Goal: Check status: Check status

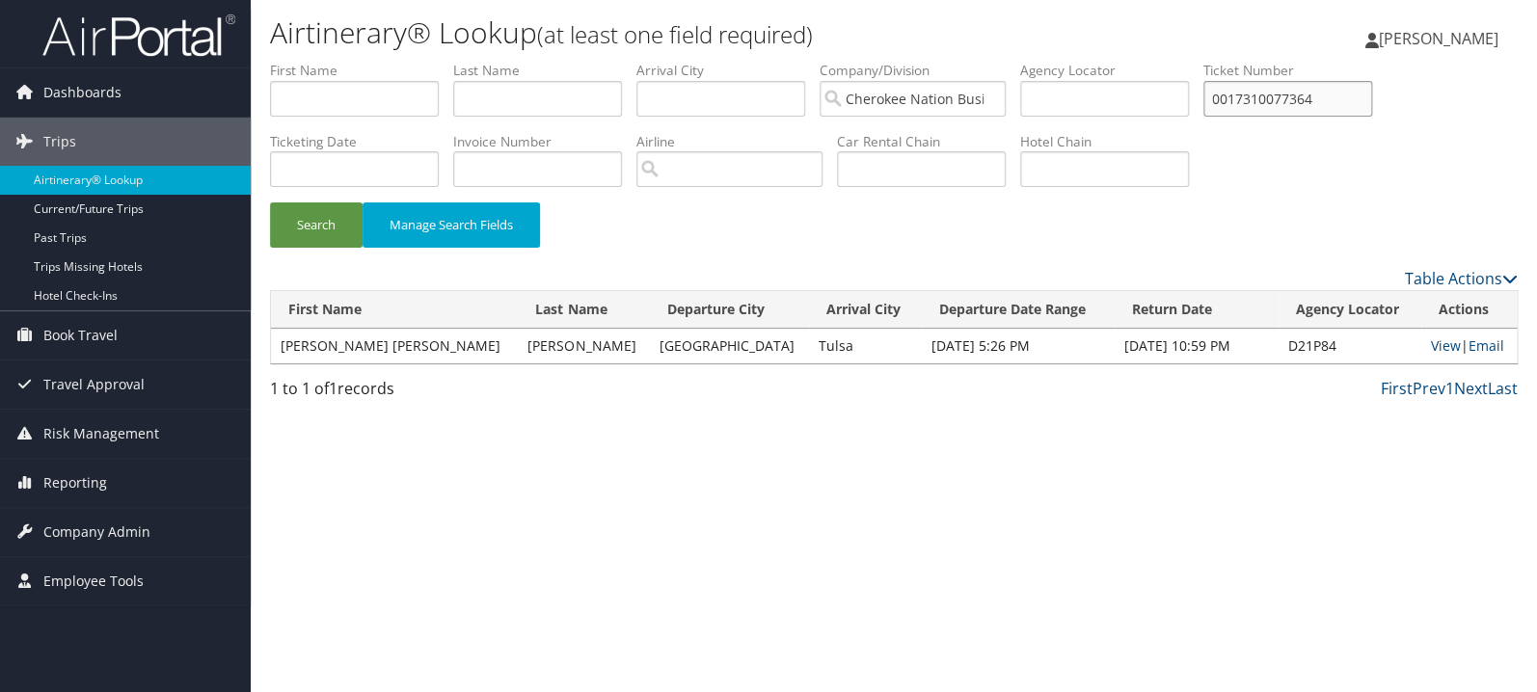
click at [1337, 97] on input "0017310077364" at bounding box center [1287, 99] width 169 height 36
paste input "09939792"
click at [315, 234] on button "Search" at bounding box center [316, 224] width 93 height 45
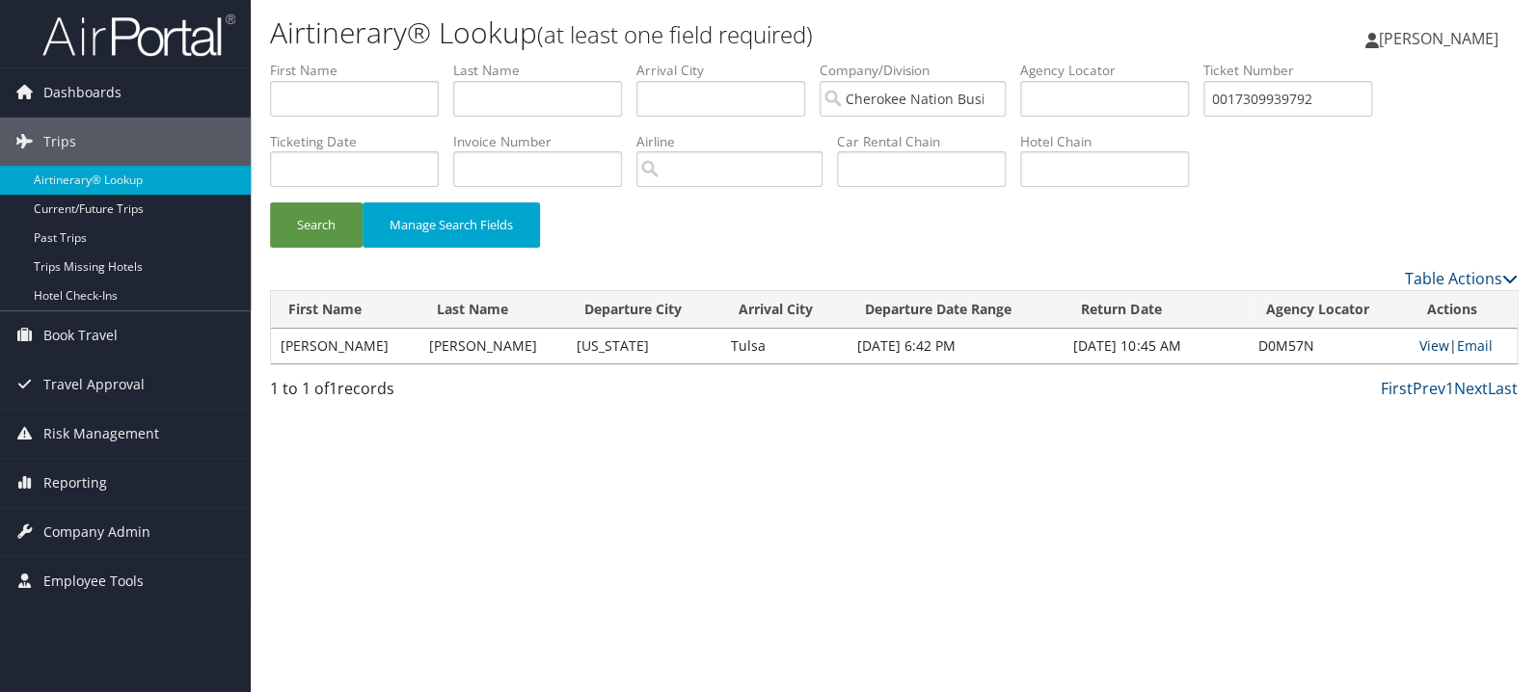
click at [1428, 352] on link "View" at bounding box center [1433, 345] width 30 height 18
click at [1346, 118] on li "Ticket Number 0017309939792" at bounding box center [1294, 96] width 183 height 70
click at [1324, 98] on input "0017309939792" at bounding box center [1287, 99] width 169 height 36
paste input "658655"
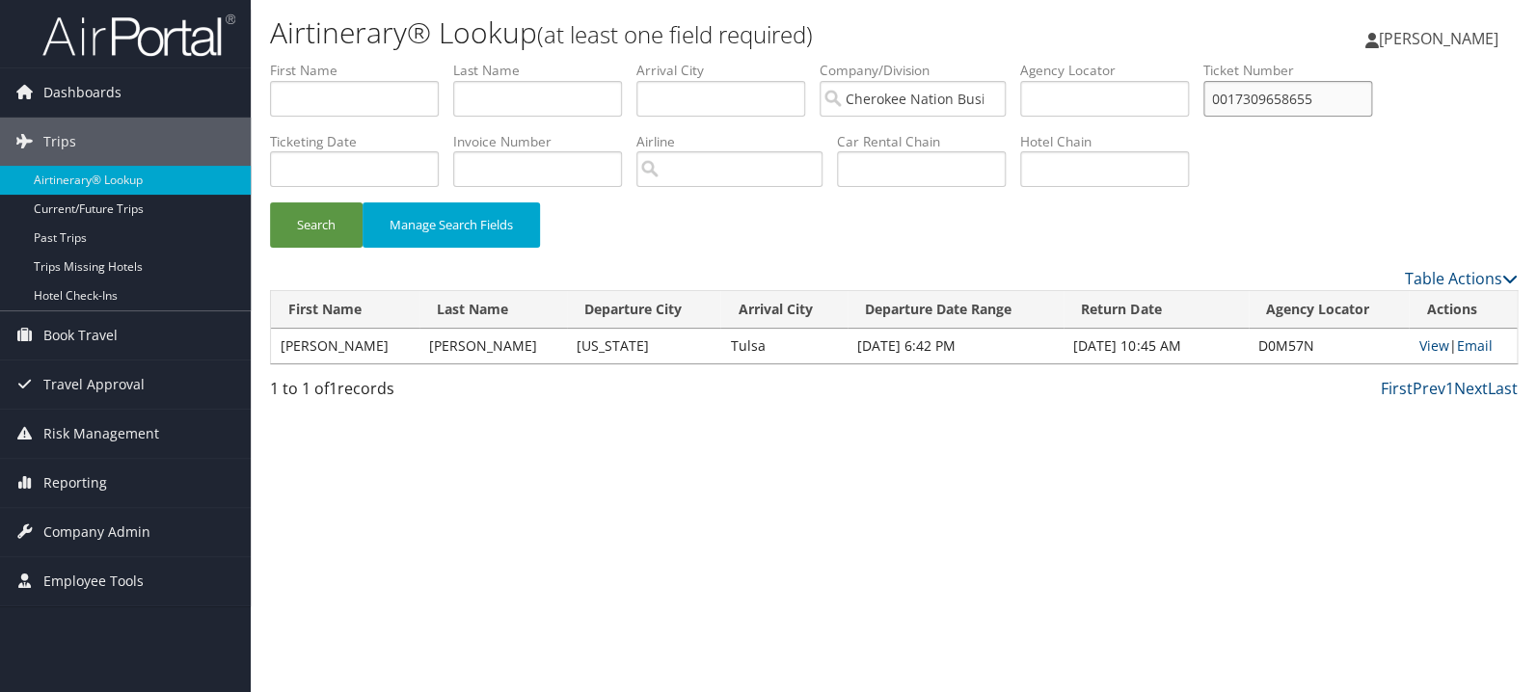
click at [270, 202] on button "Search" at bounding box center [316, 224] width 93 height 45
click at [1422, 347] on link "View" at bounding box center [1433, 345] width 30 height 18
click at [1299, 98] on input "0017309658655" at bounding box center [1287, 99] width 169 height 36
paste input "5267310163082"
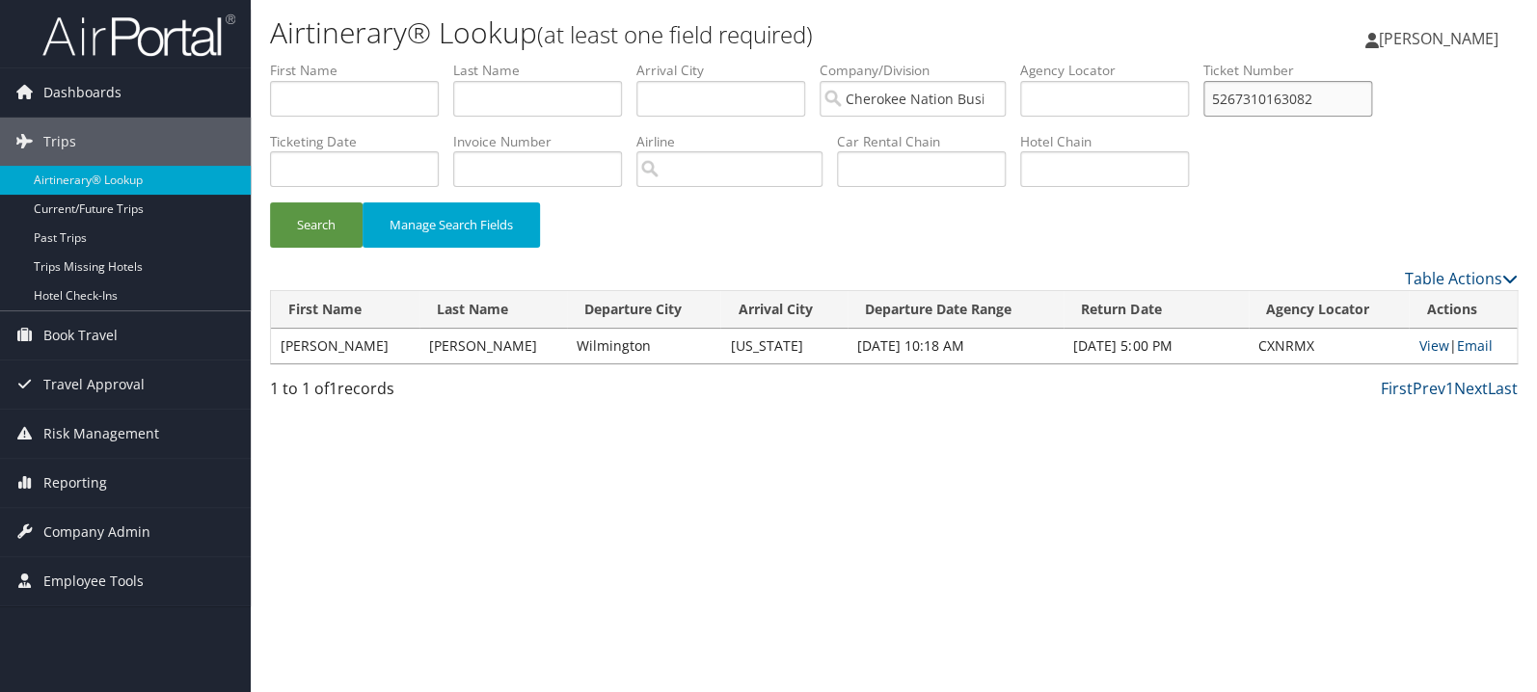
type input "5267310163082"
click at [270, 202] on button "Search" at bounding box center [316, 224] width 93 height 45
click at [1423, 342] on link "View" at bounding box center [1438, 345] width 30 height 18
click at [568, 99] on input "text" at bounding box center [537, 99] width 169 height 36
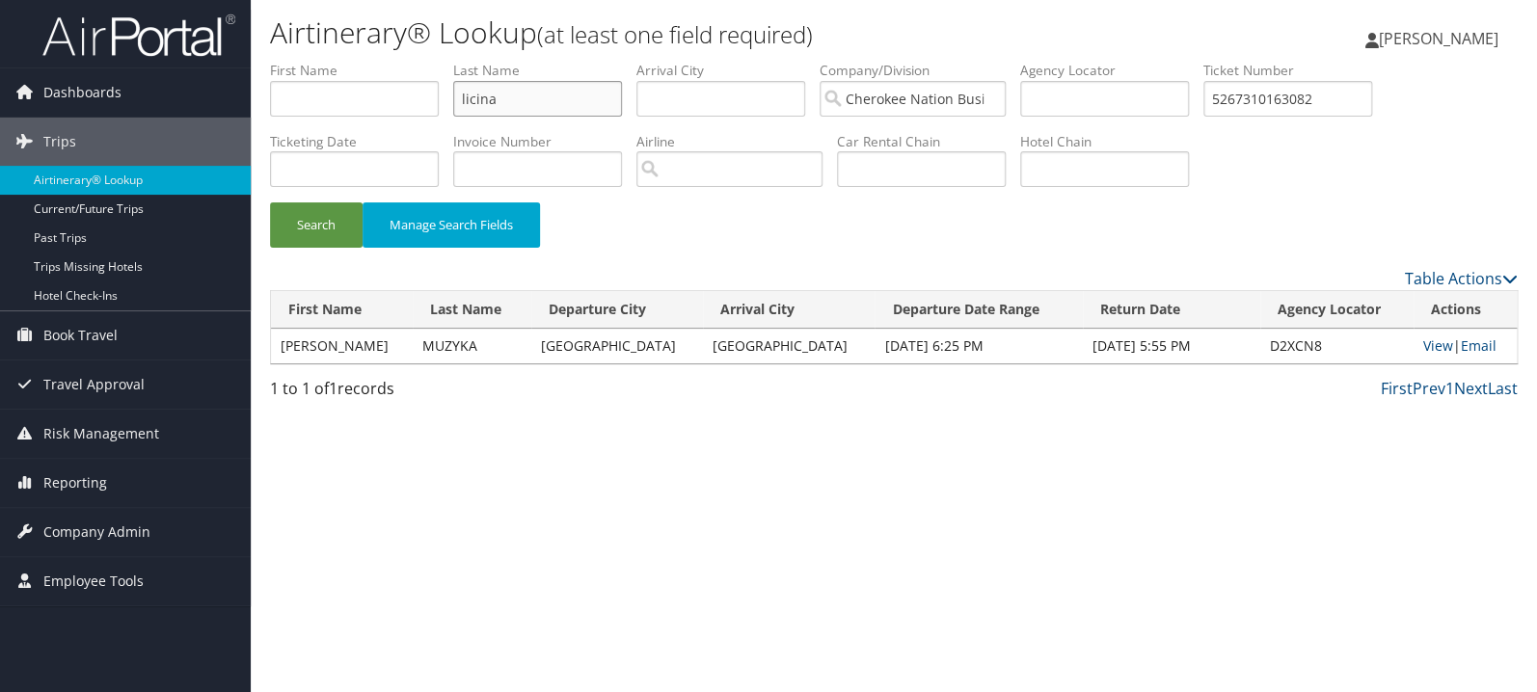
type input "licina"
click at [270, 202] on button "Search" at bounding box center [316, 224] width 93 height 45
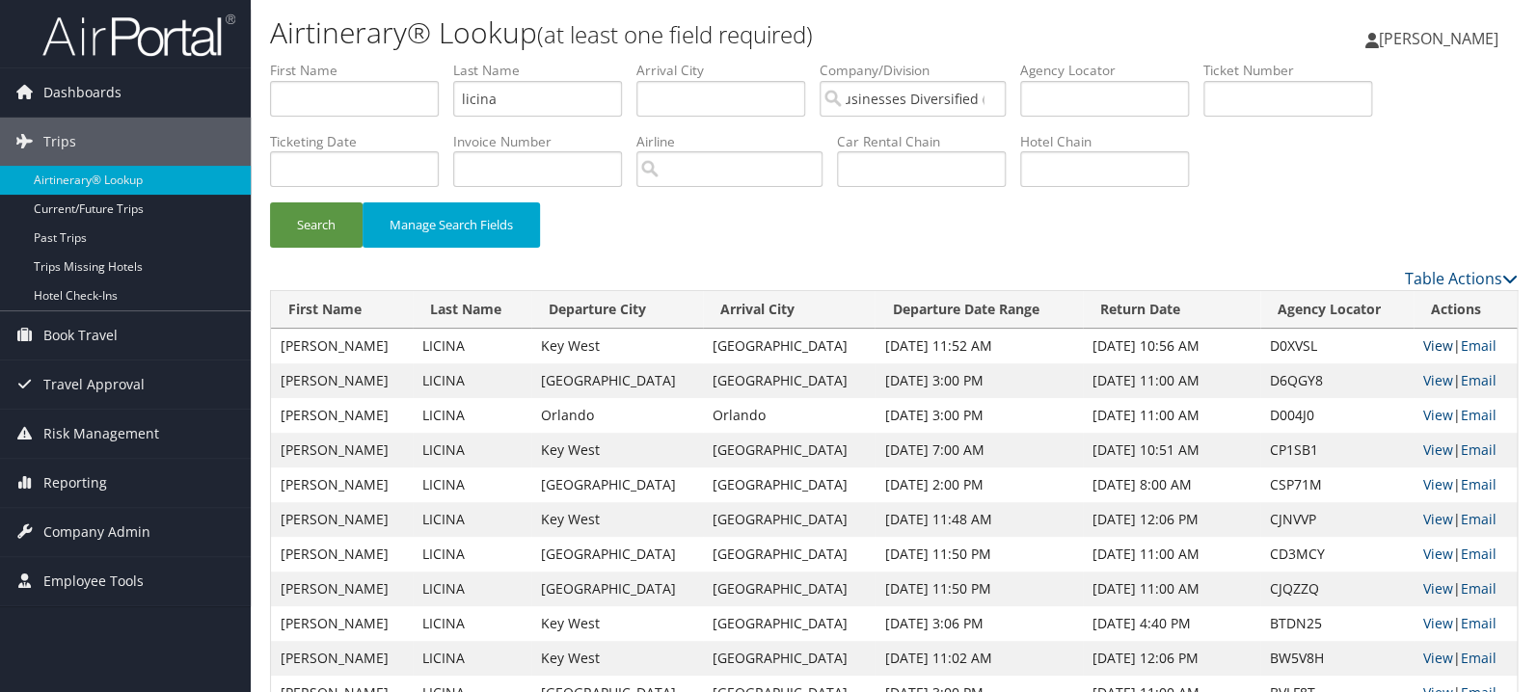
click at [1423, 345] on link "View" at bounding box center [1438, 345] width 30 height 18
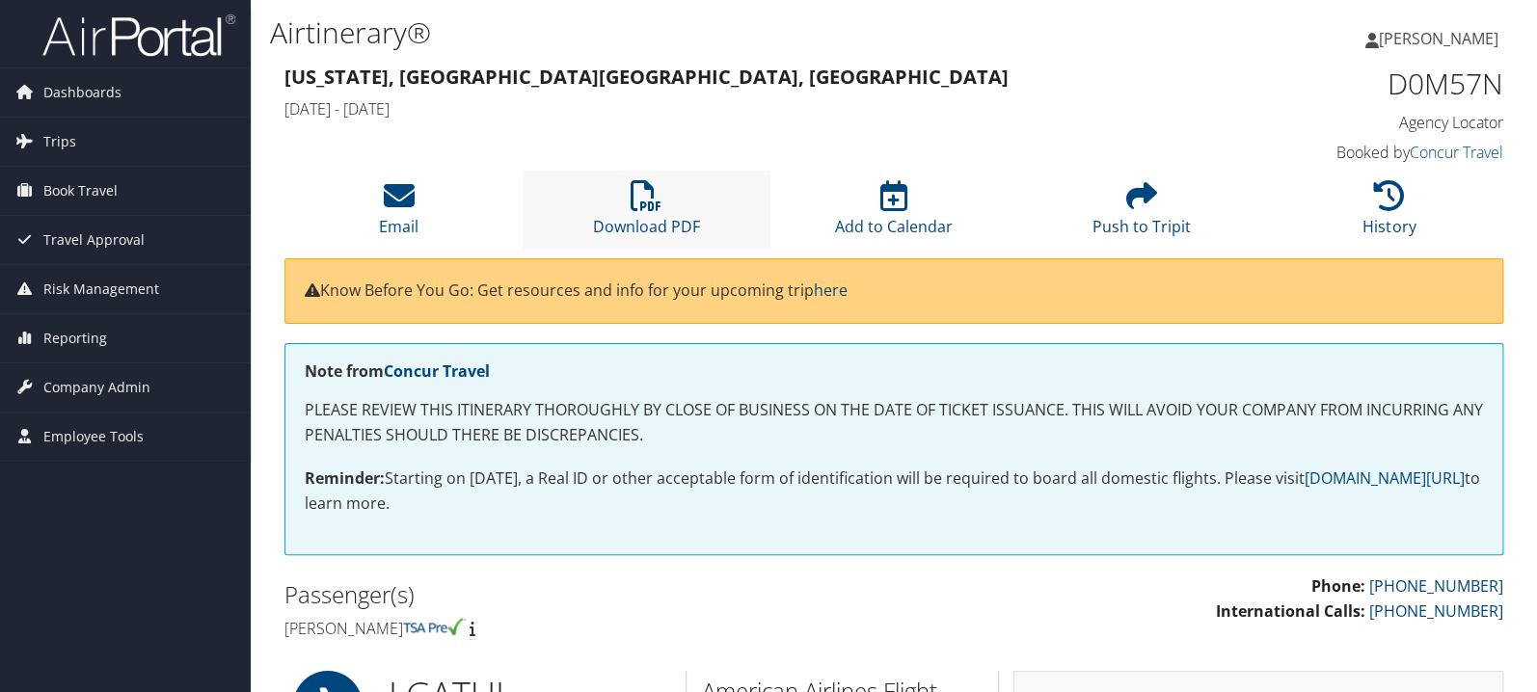
click at [653, 213] on li "Download PDF" at bounding box center [646, 210] width 248 height 78
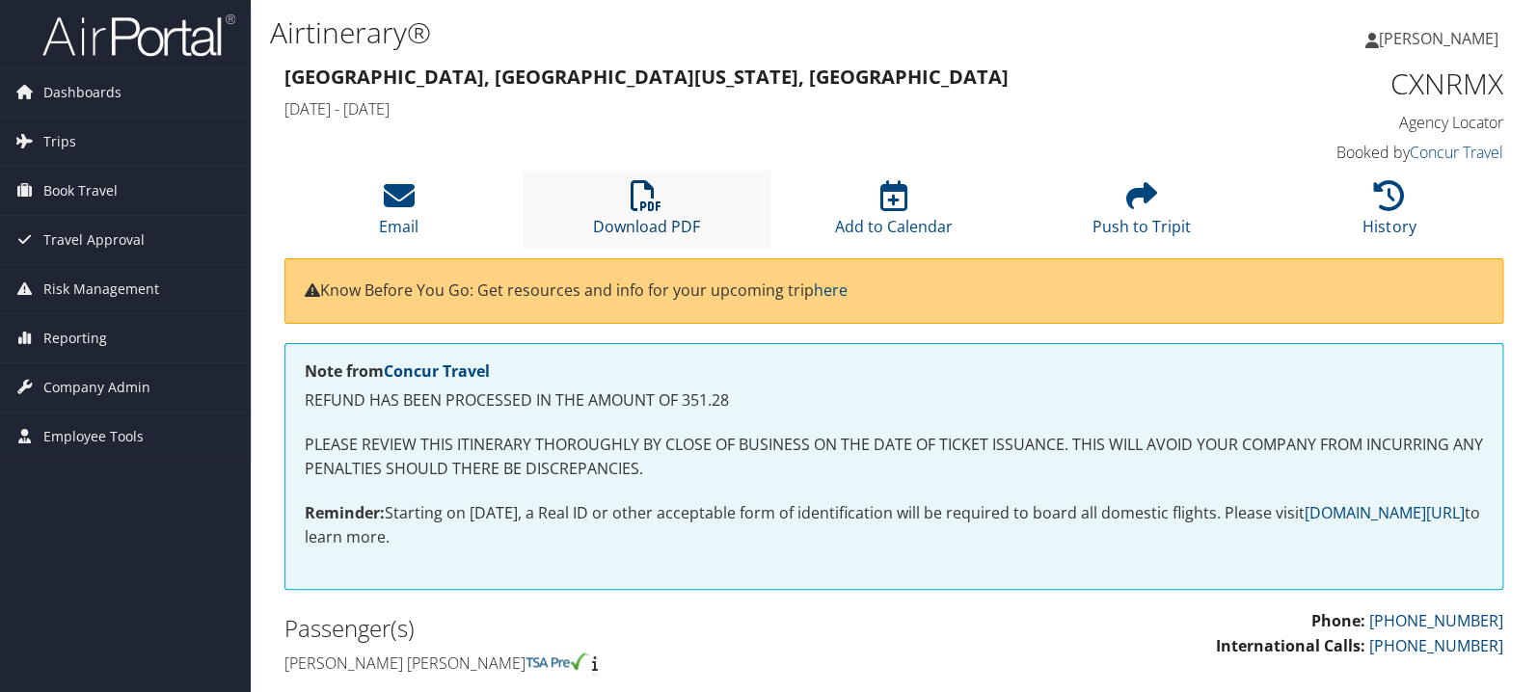
click at [646, 210] on icon at bounding box center [645, 195] width 31 height 31
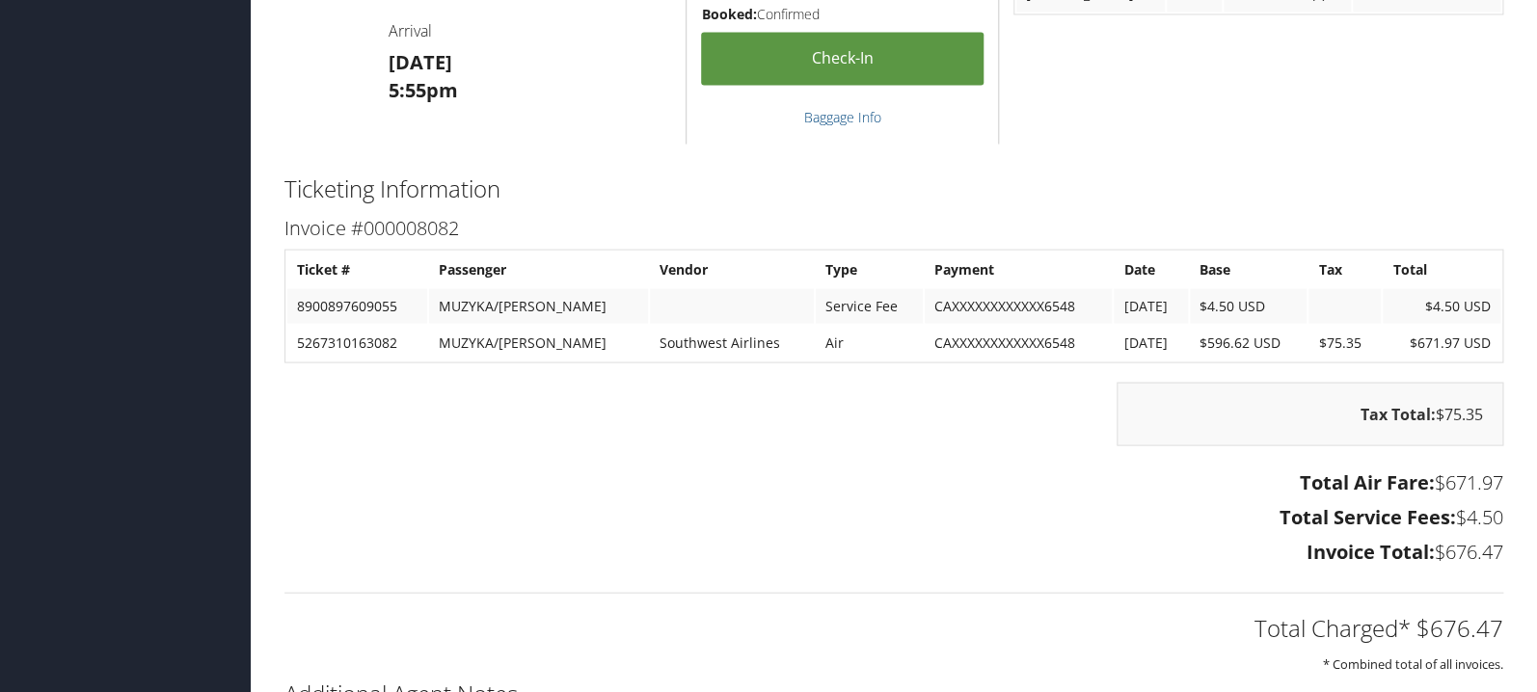
scroll to position [1431, 0]
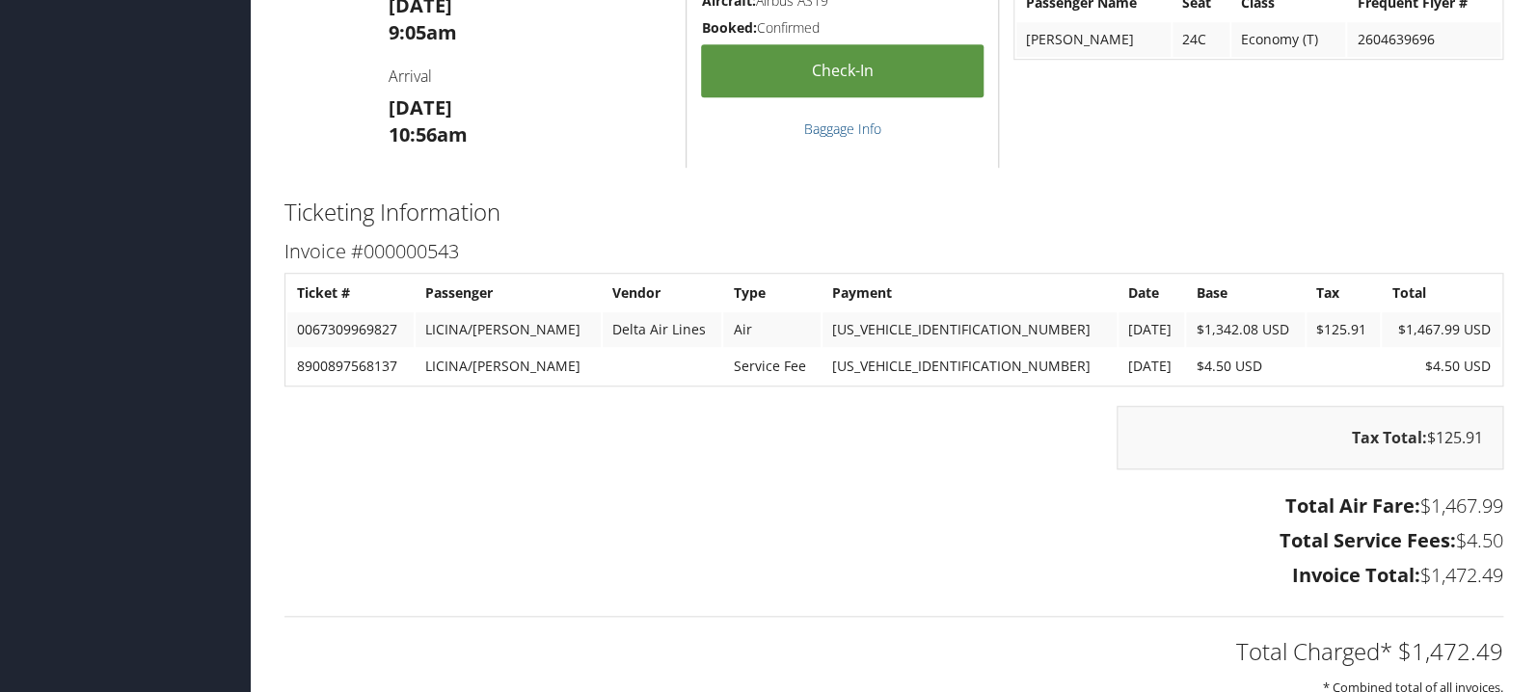
scroll to position [3781, 0]
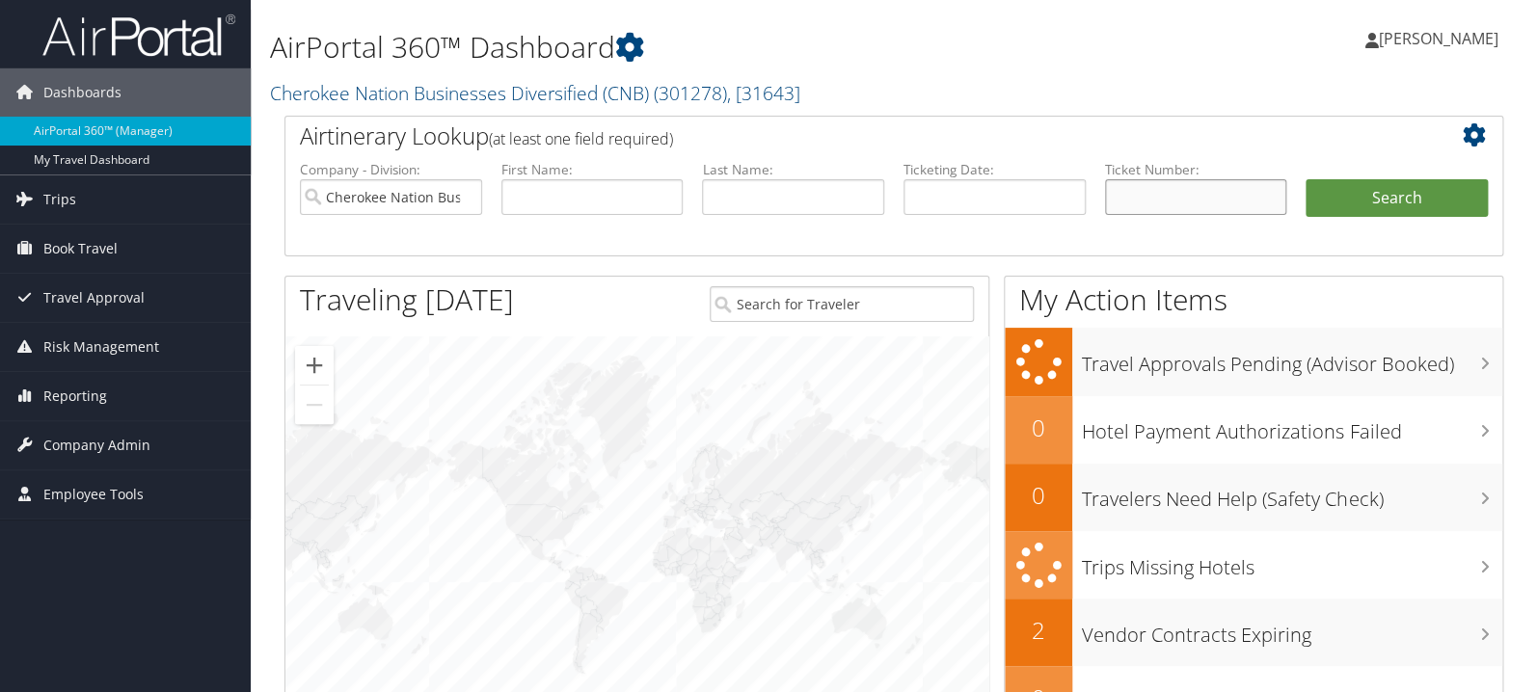
click at [1179, 195] on input "text" at bounding box center [1196, 197] width 182 height 36
paste input "0167309753409"
type input "0167309753409"
click at [1367, 195] on button "Search" at bounding box center [1396, 198] width 182 height 39
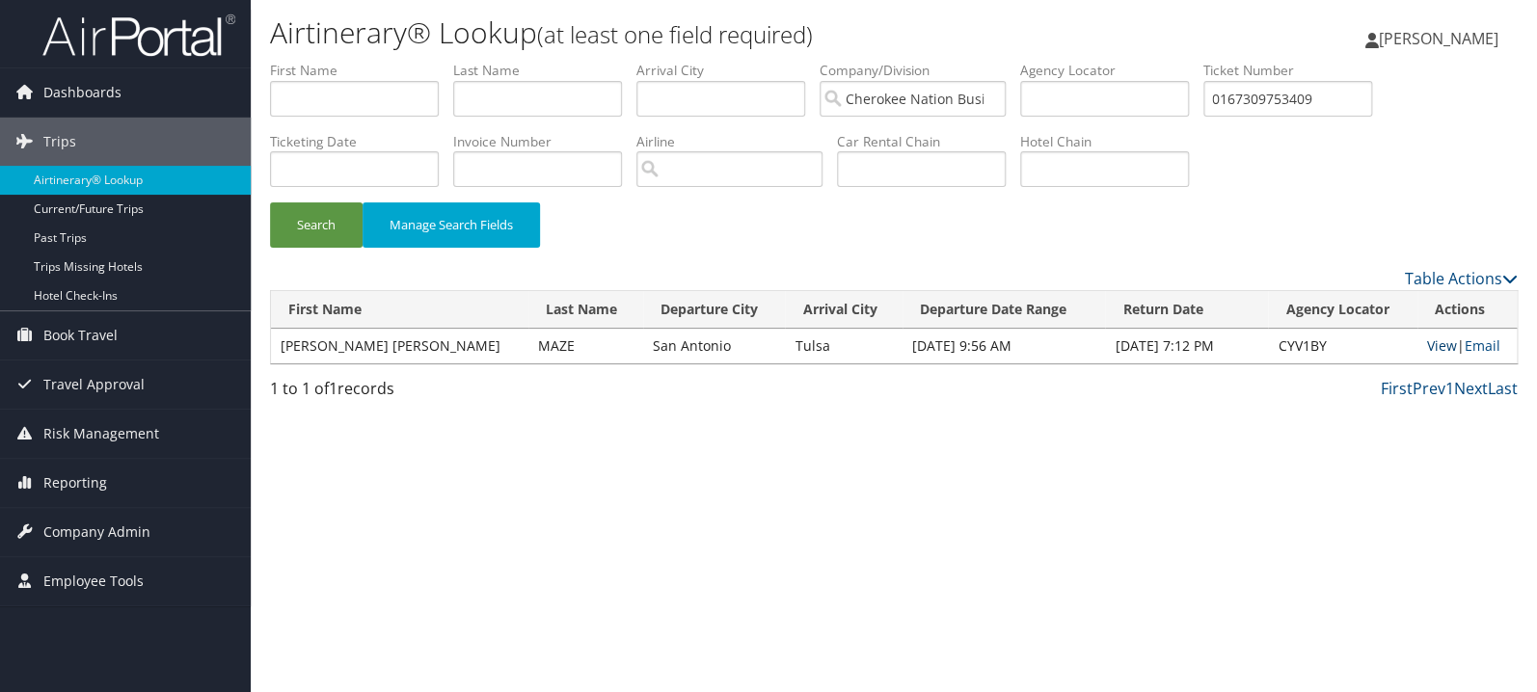
click at [1427, 344] on link "View" at bounding box center [1442, 345] width 30 height 18
click at [1338, 95] on input "0167309753409" at bounding box center [1287, 99] width 169 height 36
click at [1337, 94] on input "0167309753409" at bounding box center [1287, 99] width 169 height 36
paste input "10569877"
click at [270, 202] on button "Search" at bounding box center [316, 224] width 93 height 45
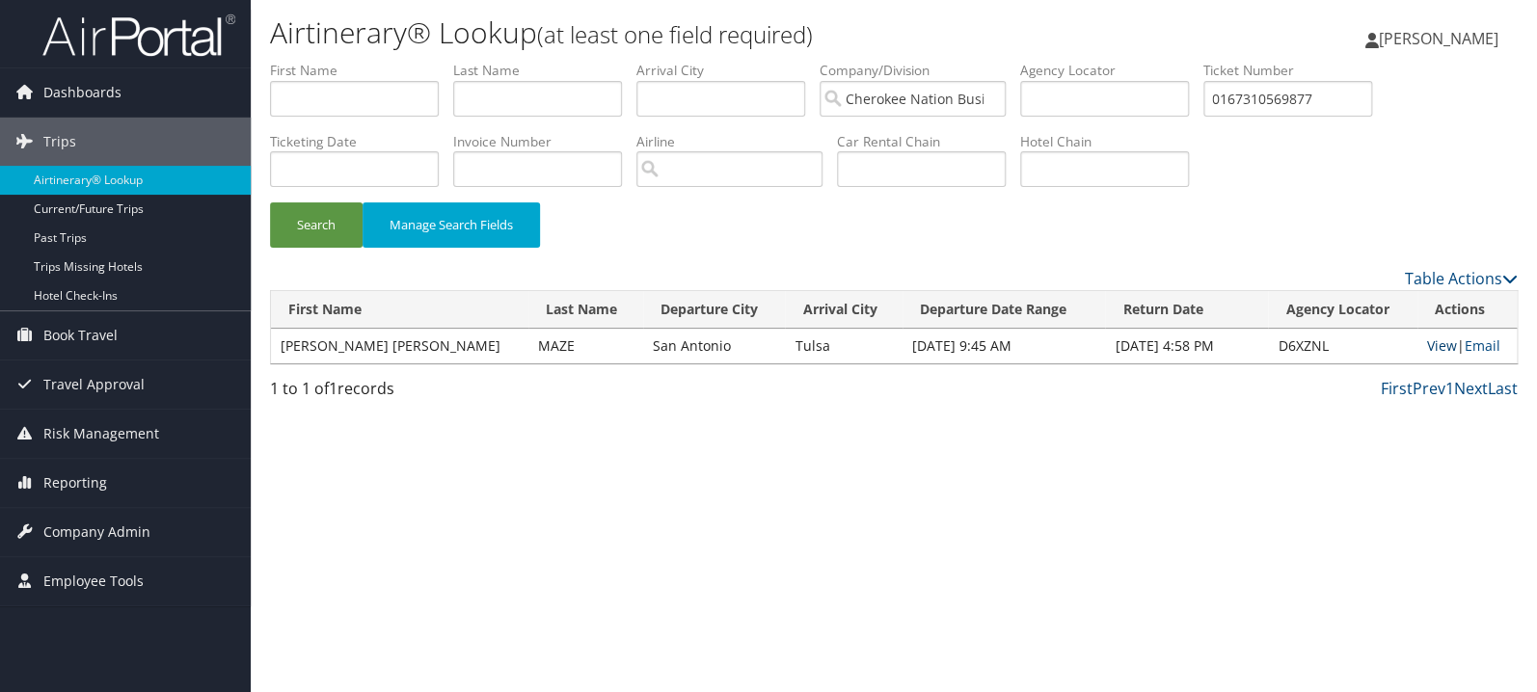
click at [1430, 345] on link "View" at bounding box center [1442, 345] width 30 height 18
click at [1364, 105] on input "0167310569877" at bounding box center [1287, 99] width 169 height 36
paste input "213713"
click at [270, 202] on button "Search" at bounding box center [316, 224] width 93 height 45
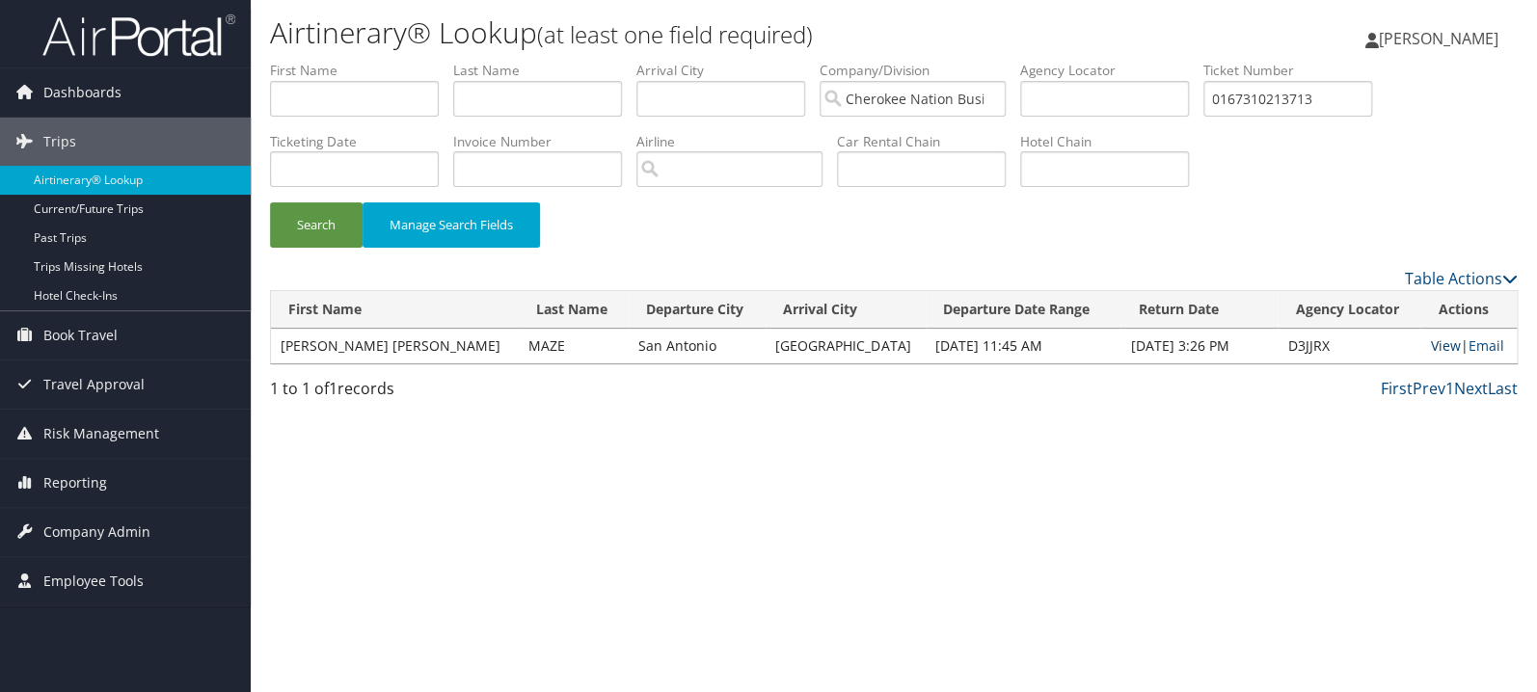
click at [1430, 348] on link "View" at bounding box center [1445, 345] width 30 height 18
click at [1303, 99] on input "0167310213713" at bounding box center [1287, 99] width 169 height 36
paste input "017309753395"
click at [270, 202] on button "Search" at bounding box center [316, 224] width 93 height 45
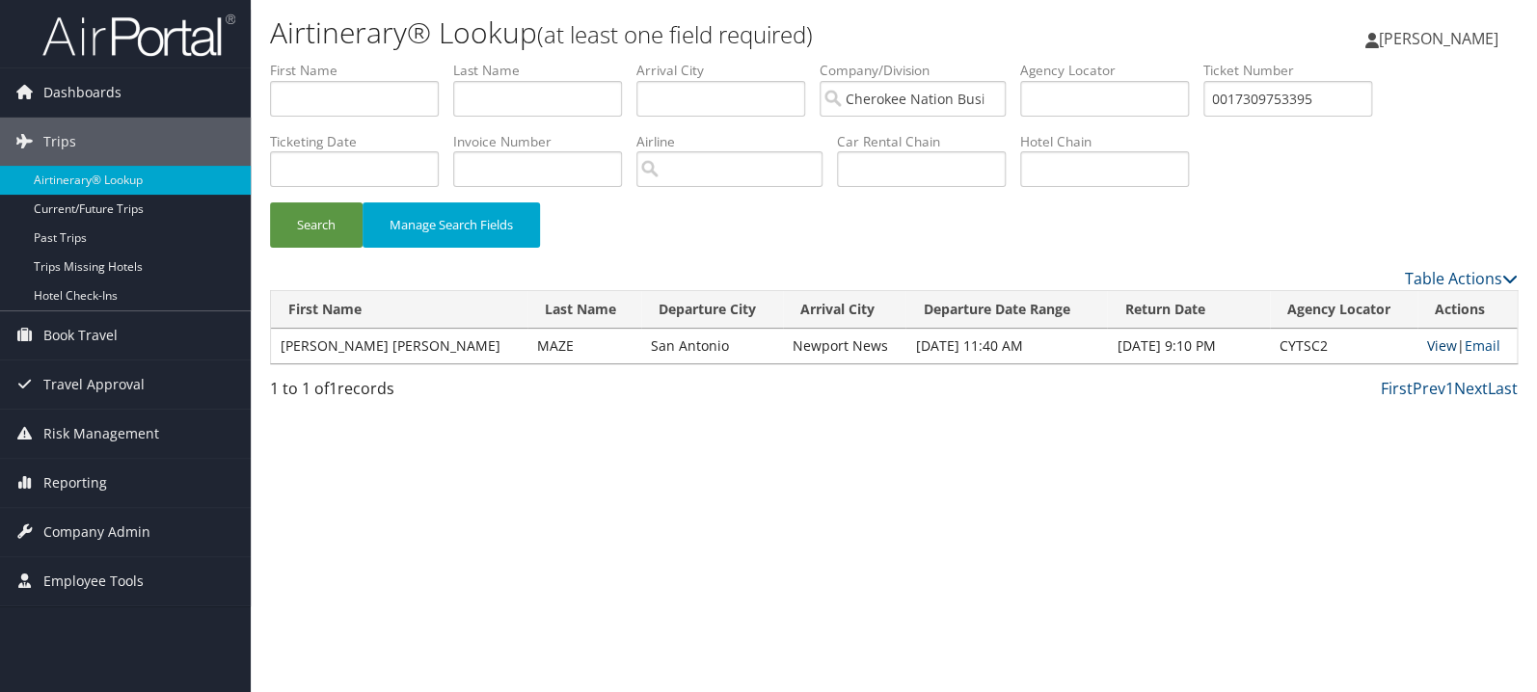
click at [1427, 341] on link "View" at bounding box center [1442, 345] width 30 height 18
click at [1352, 95] on input "0017309753395" at bounding box center [1287, 99] width 169 height 36
paste input "10268607"
type input "0017310268607"
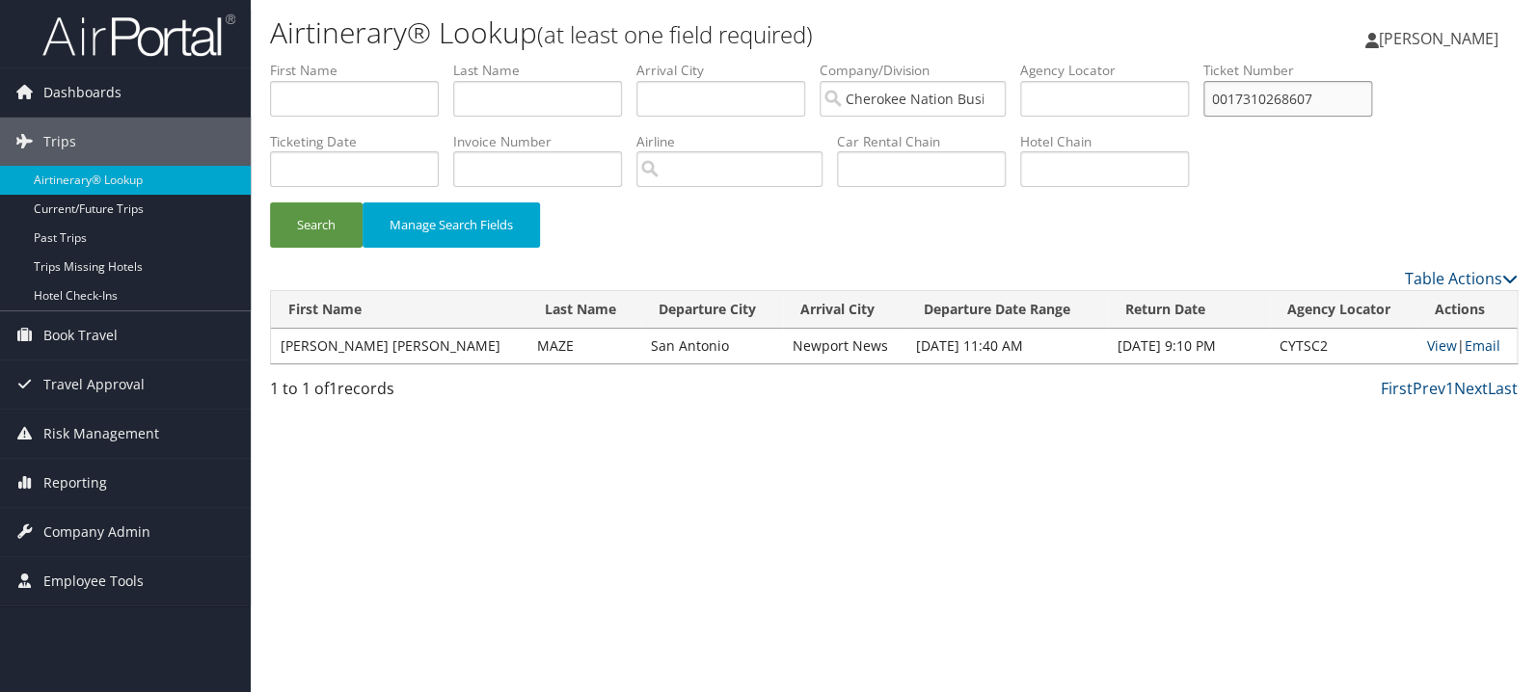
click at [270, 202] on button "Search" at bounding box center [316, 224] width 93 height 45
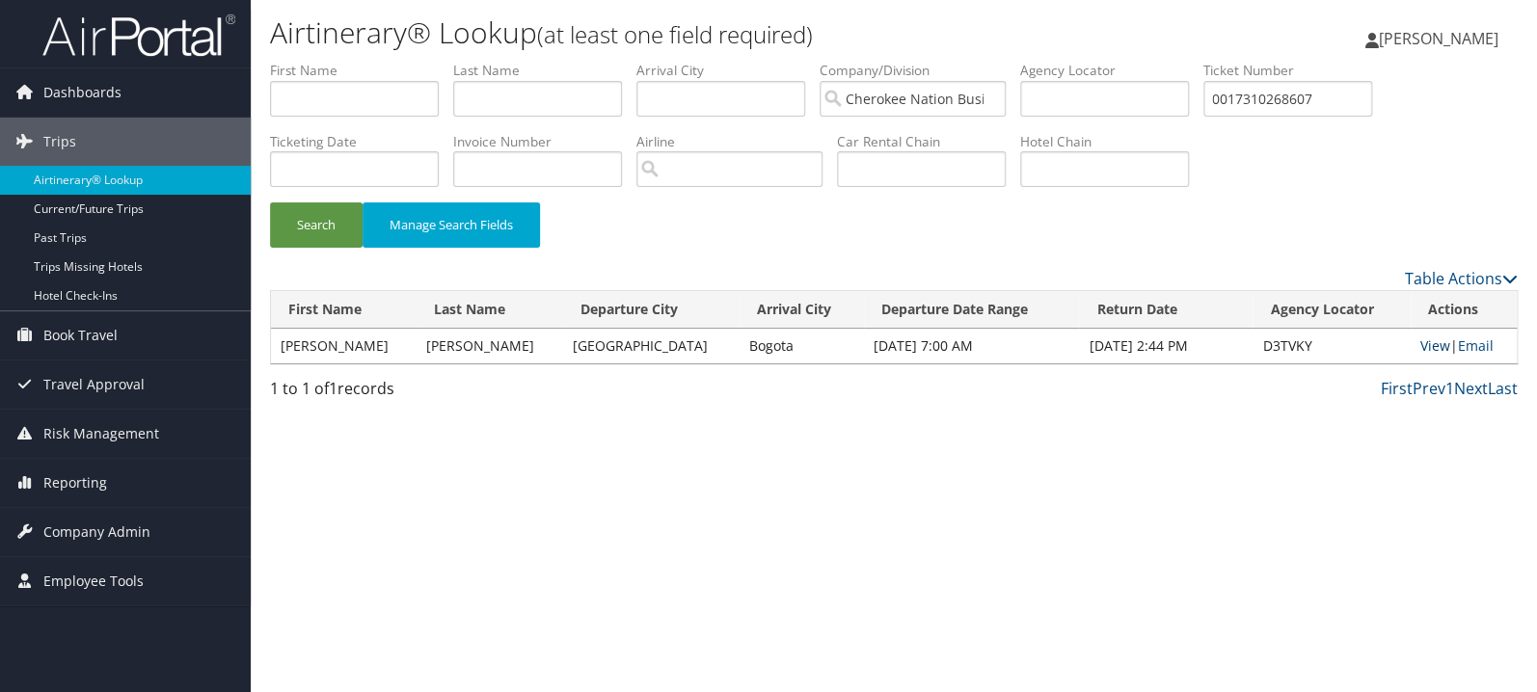
click at [1424, 349] on link "View" at bounding box center [1435, 345] width 30 height 18
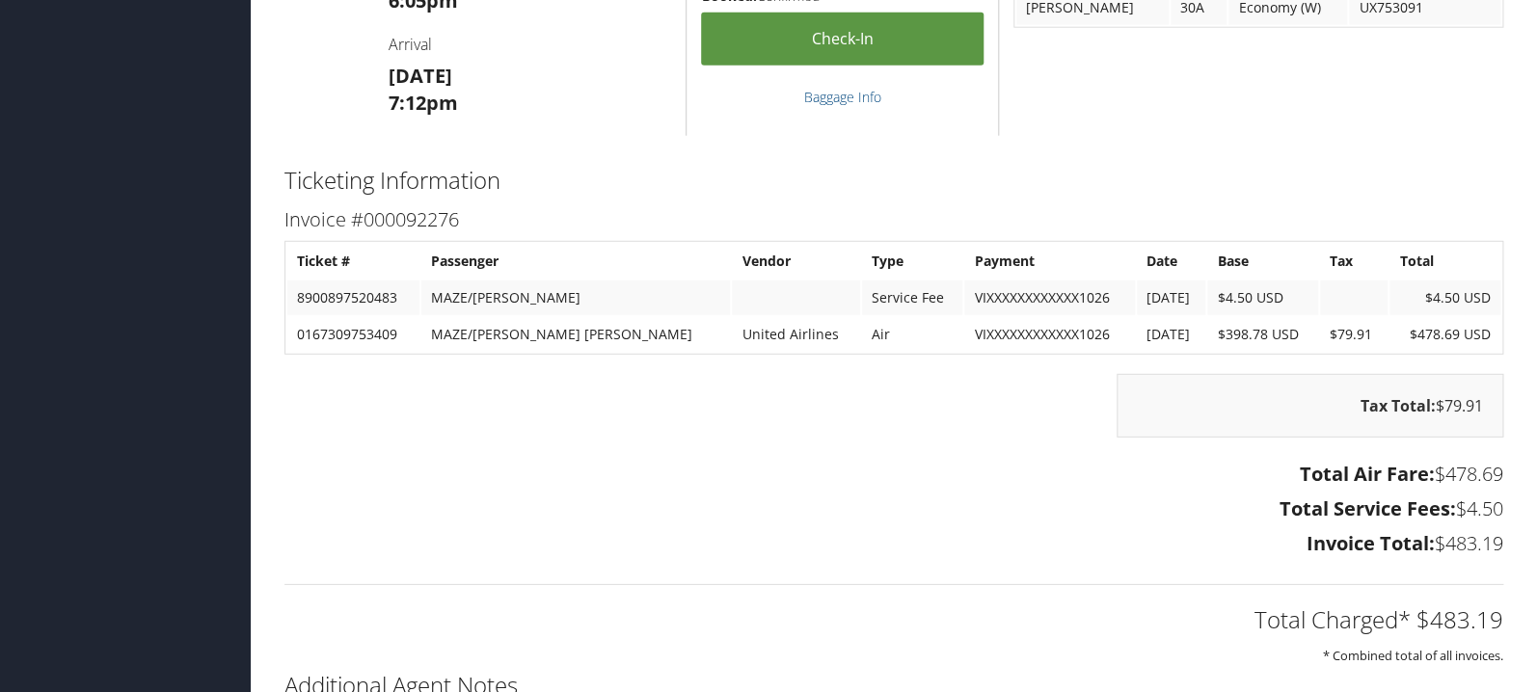
scroll to position [2248, 0]
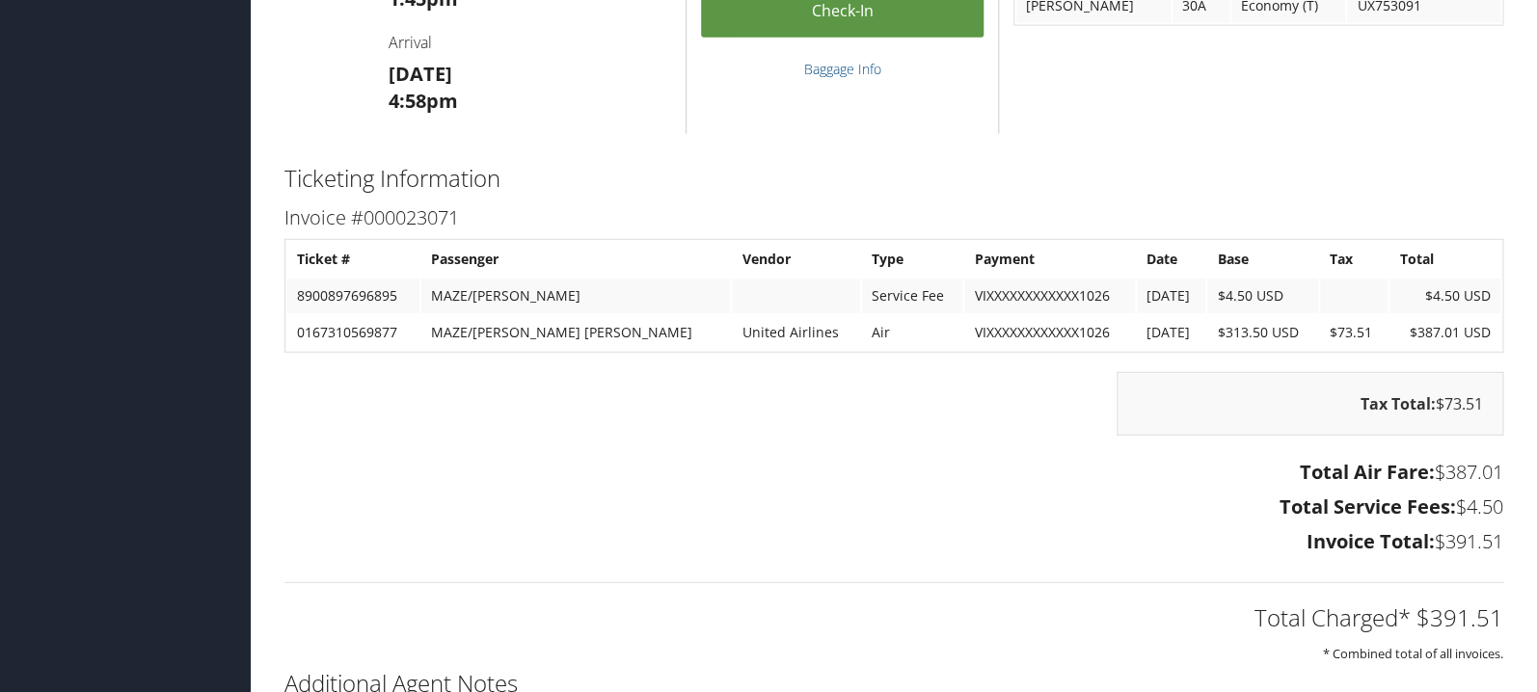
scroll to position [2248, 0]
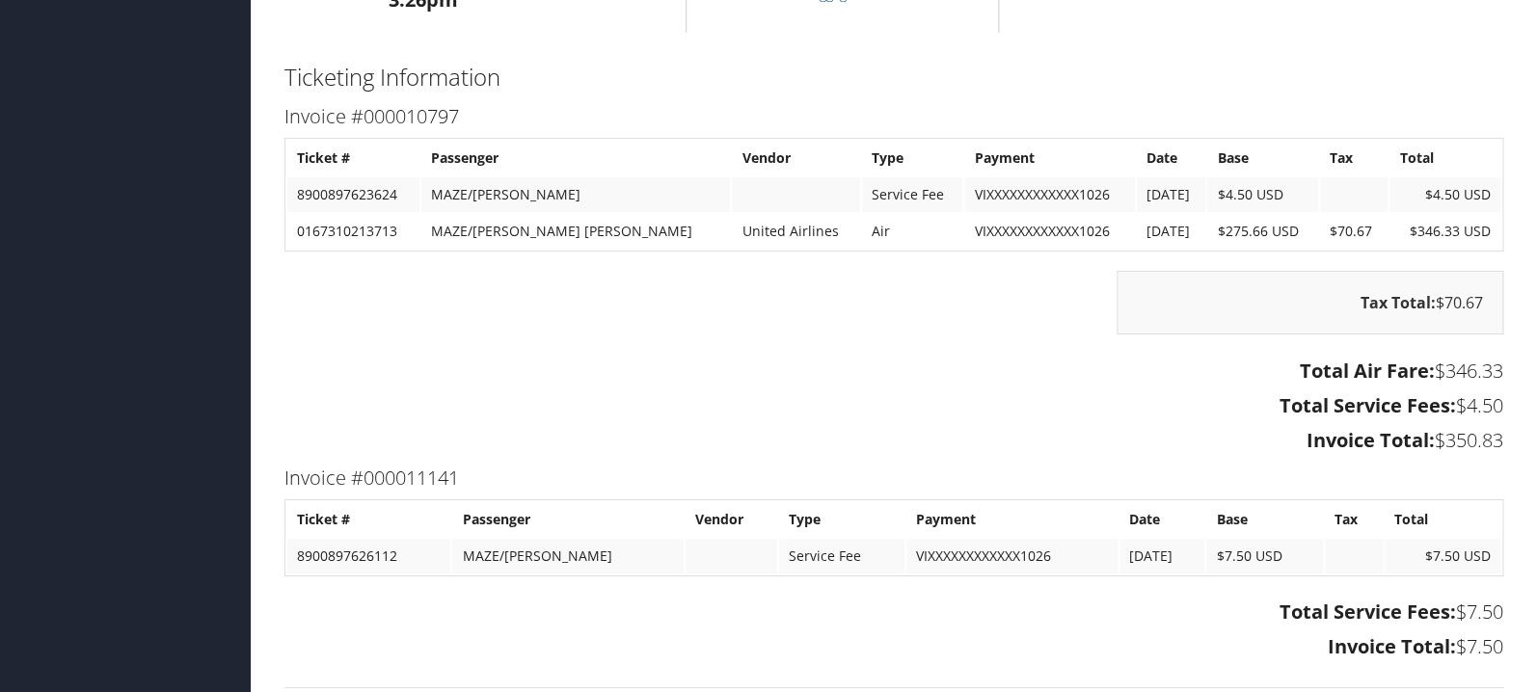
scroll to position [2861, 0]
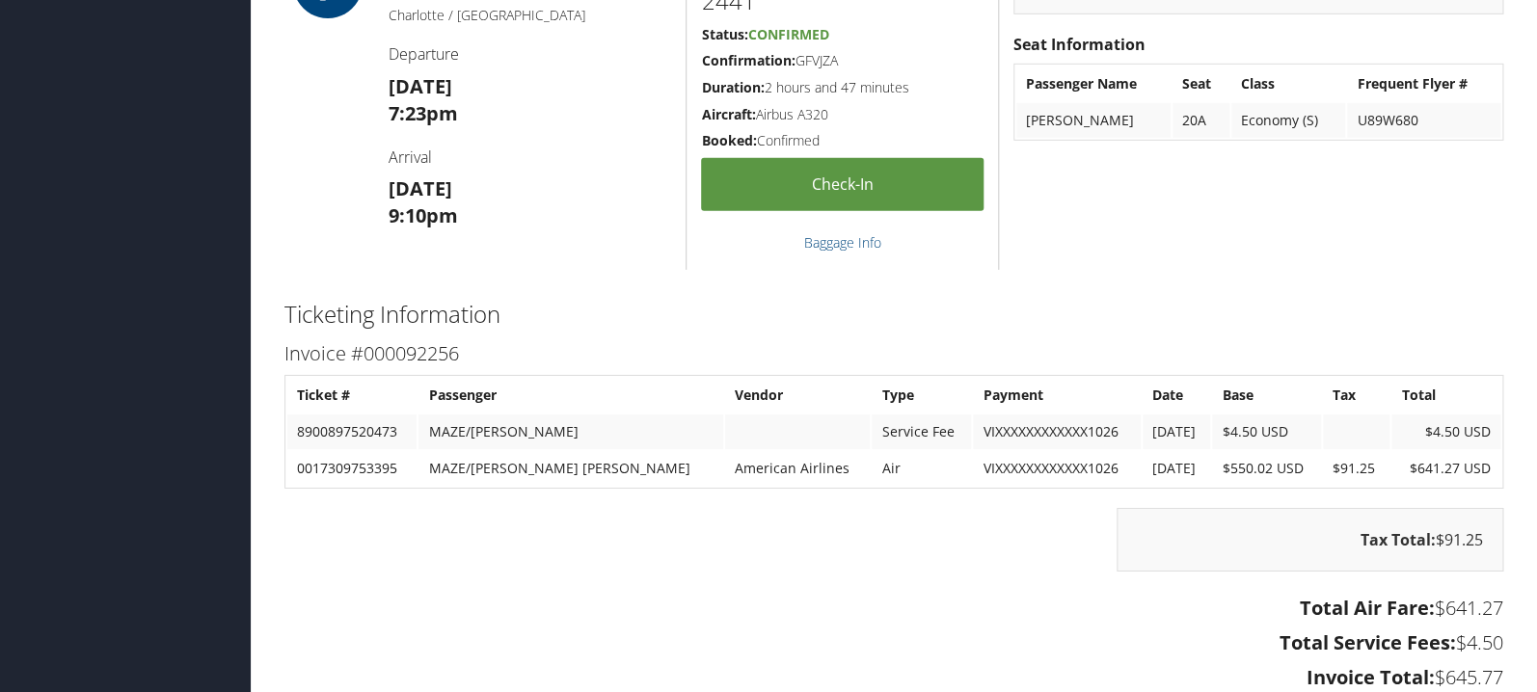
scroll to position [2759, 0]
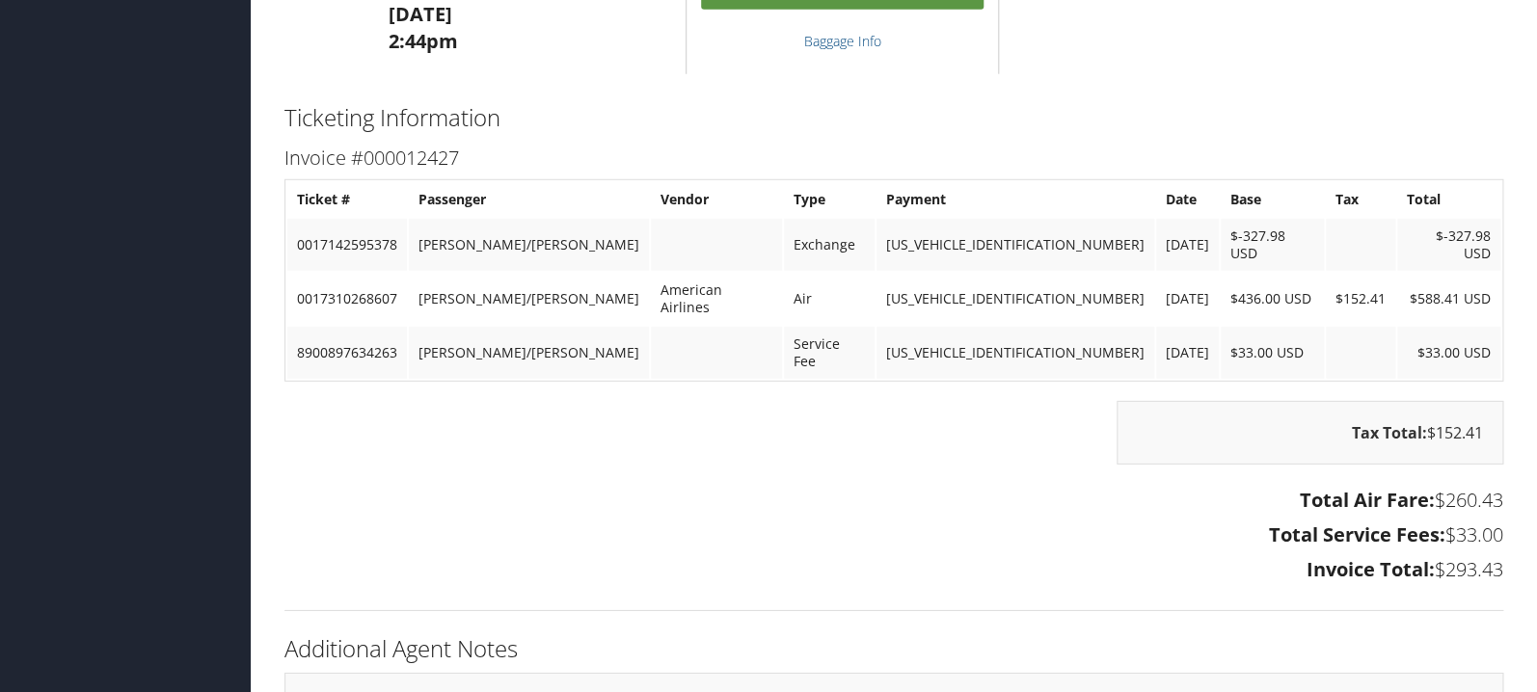
scroll to position [2350, 0]
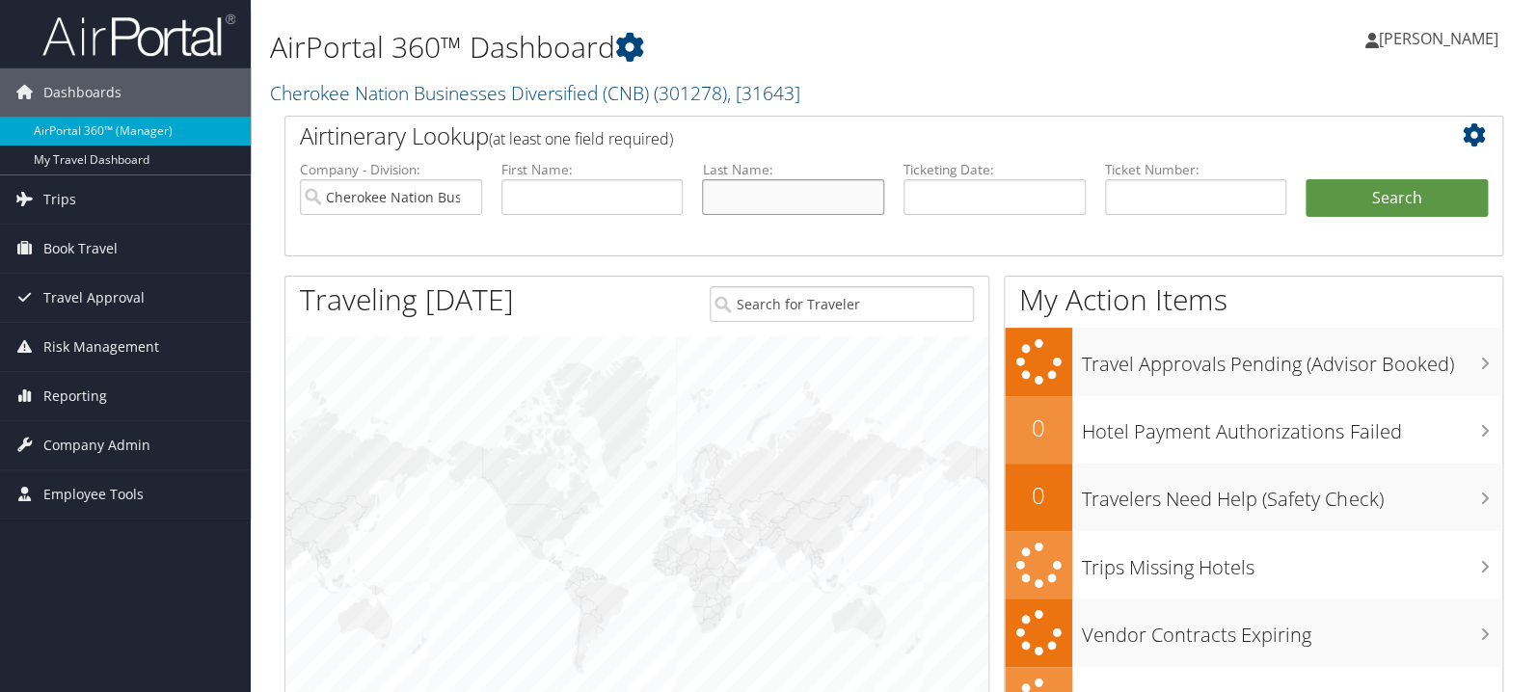
click at [747, 194] on input "text" at bounding box center [793, 197] width 182 height 36
type input "stolfer"
click at [1305, 179] on button "Search" at bounding box center [1396, 198] width 182 height 39
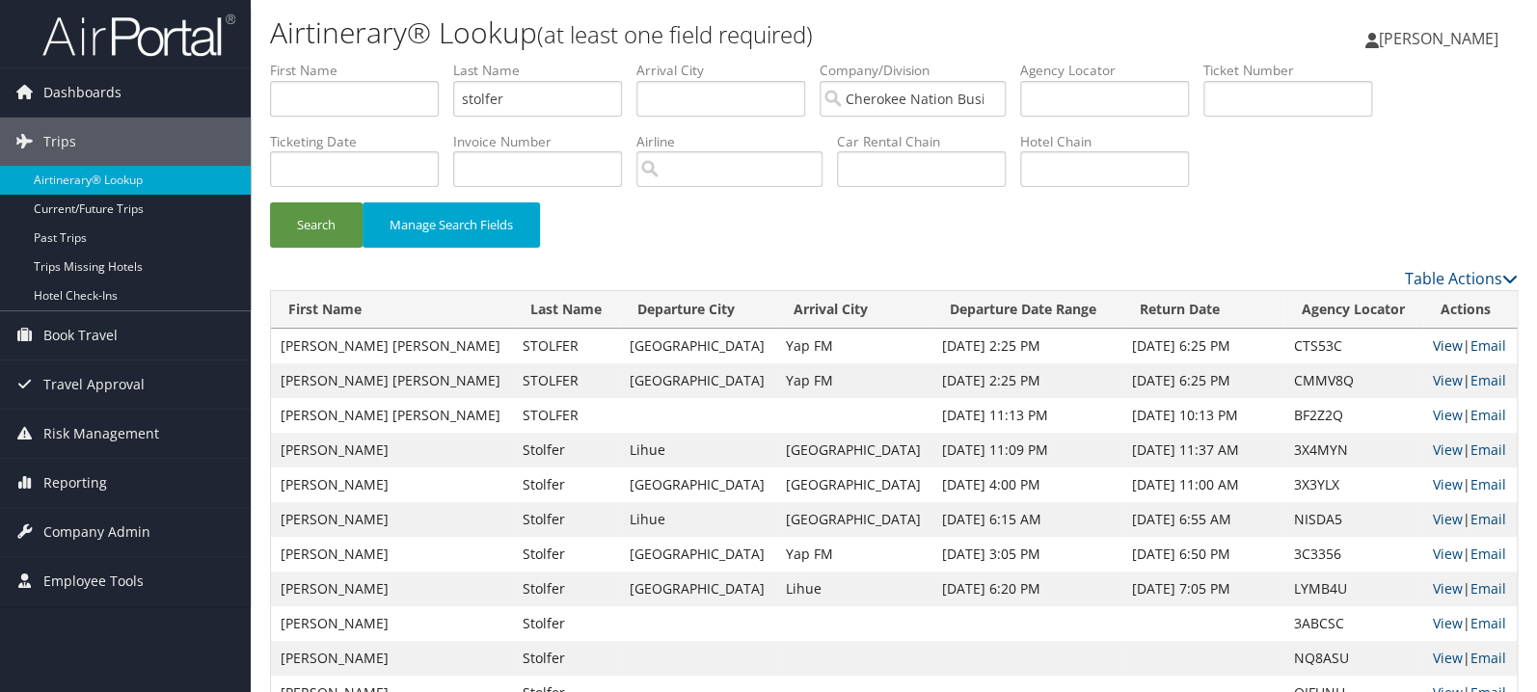
click at [1432, 343] on link "View" at bounding box center [1447, 345] width 30 height 18
click at [1303, 99] on input "text" at bounding box center [1287, 99] width 169 height 36
paste input "1317310176814"
type input "1317310176814"
drag, startPoint x: 581, startPoint y: 102, endPoint x: 296, endPoint y: 114, distance: 285.6
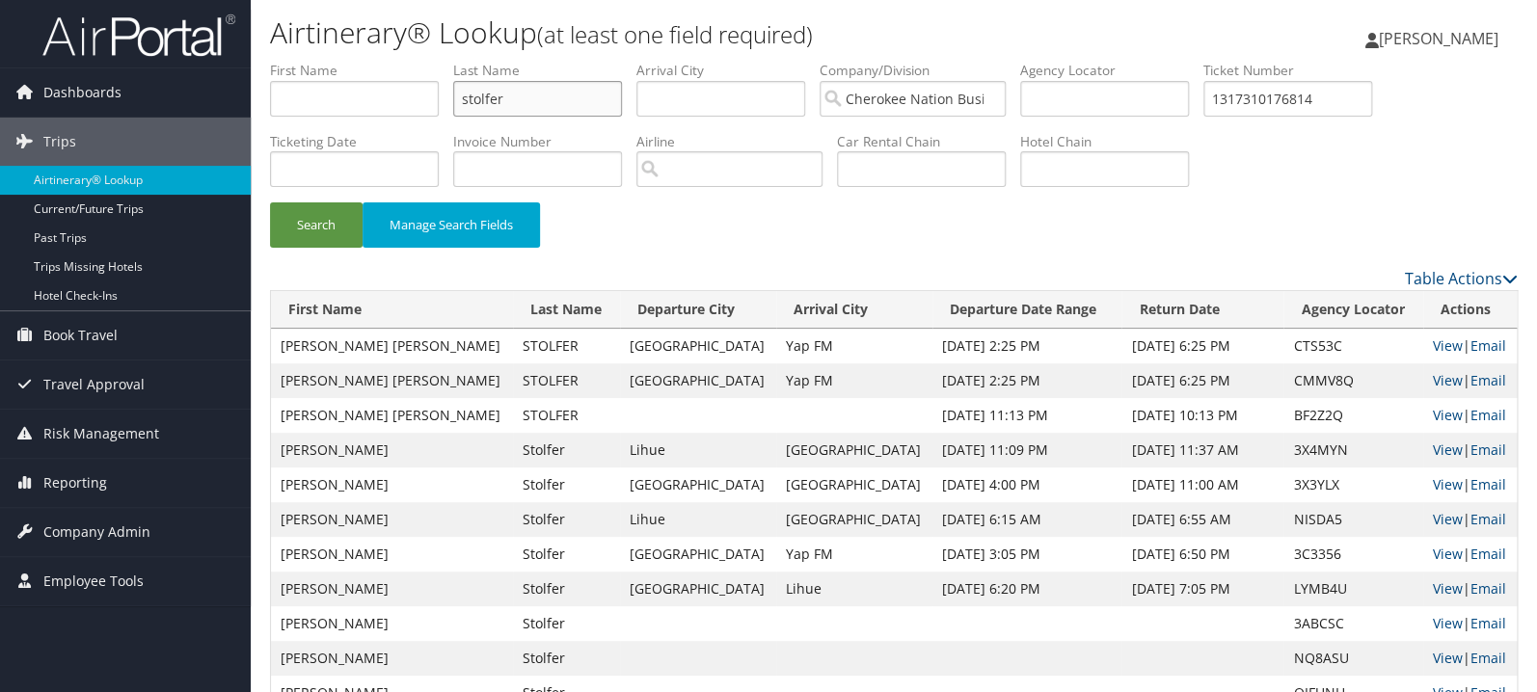
click at [453, 114] on input "stolfer" at bounding box center [537, 99] width 169 height 36
click at [270, 202] on button "Search" at bounding box center [316, 224] width 93 height 45
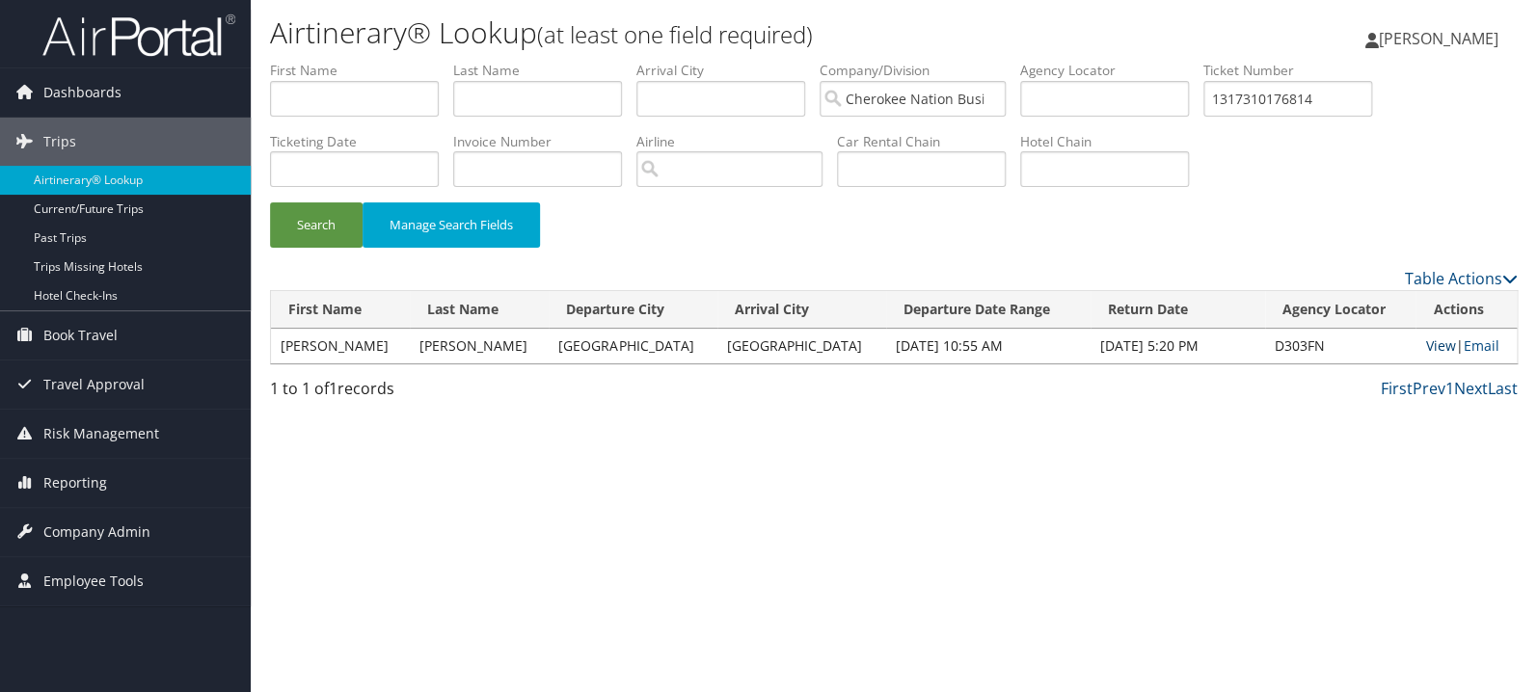
click at [1425, 343] on link "View" at bounding box center [1440, 345] width 30 height 18
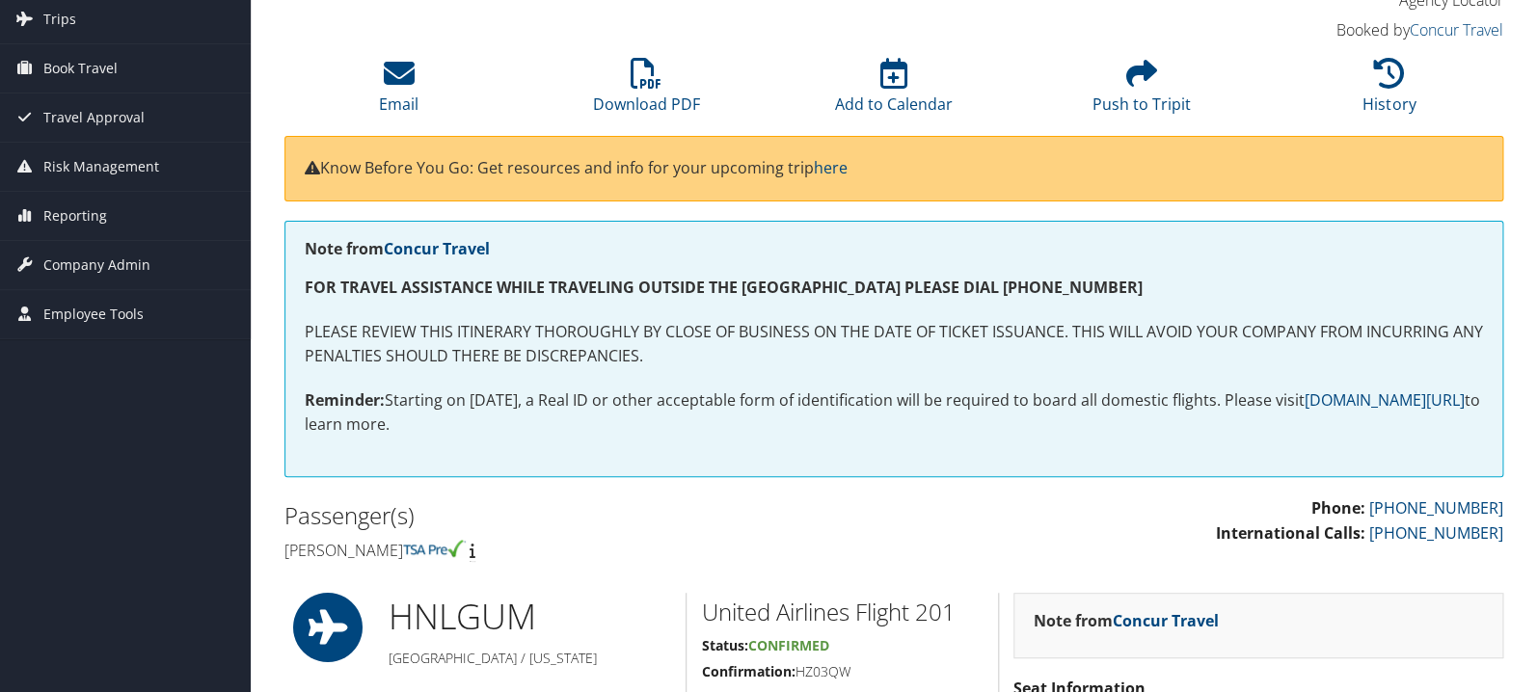
scroll to position [102, 0]
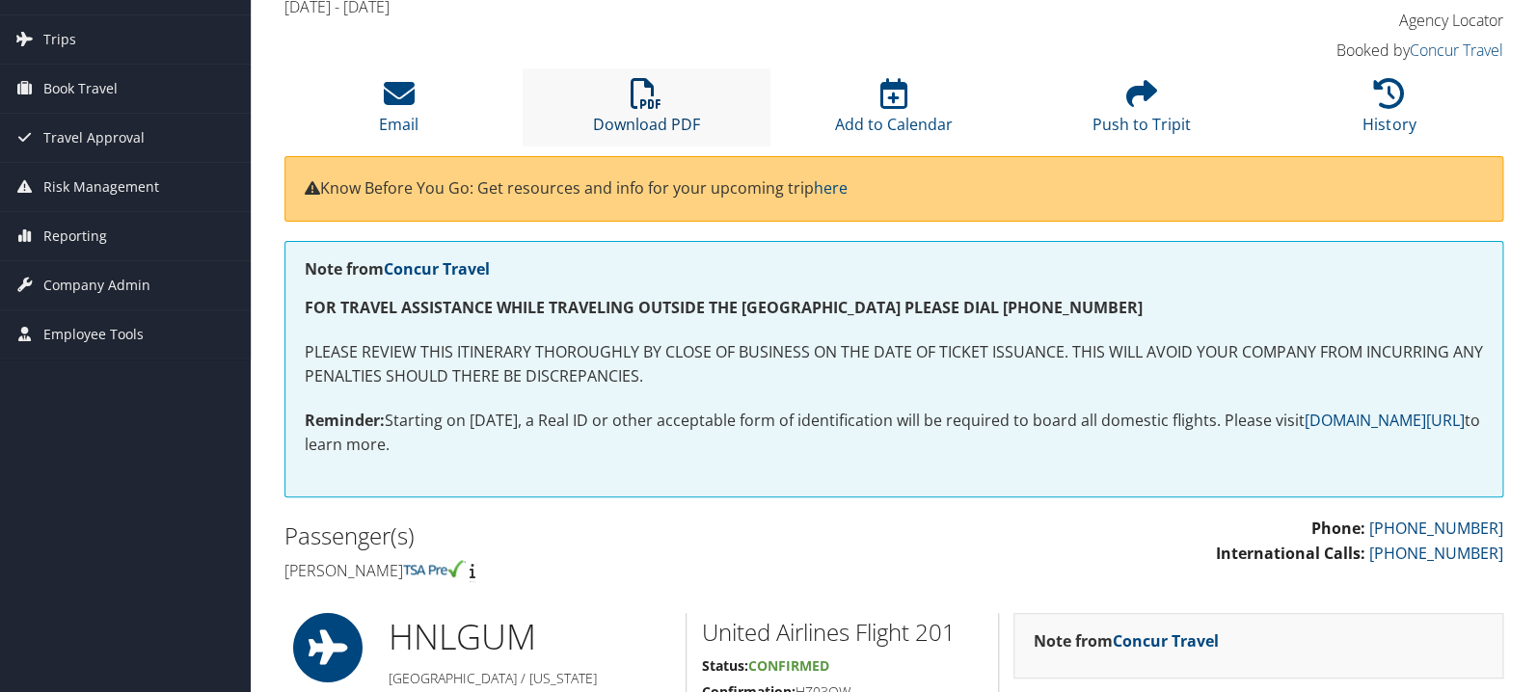
click at [635, 91] on icon at bounding box center [645, 93] width 31 height 31
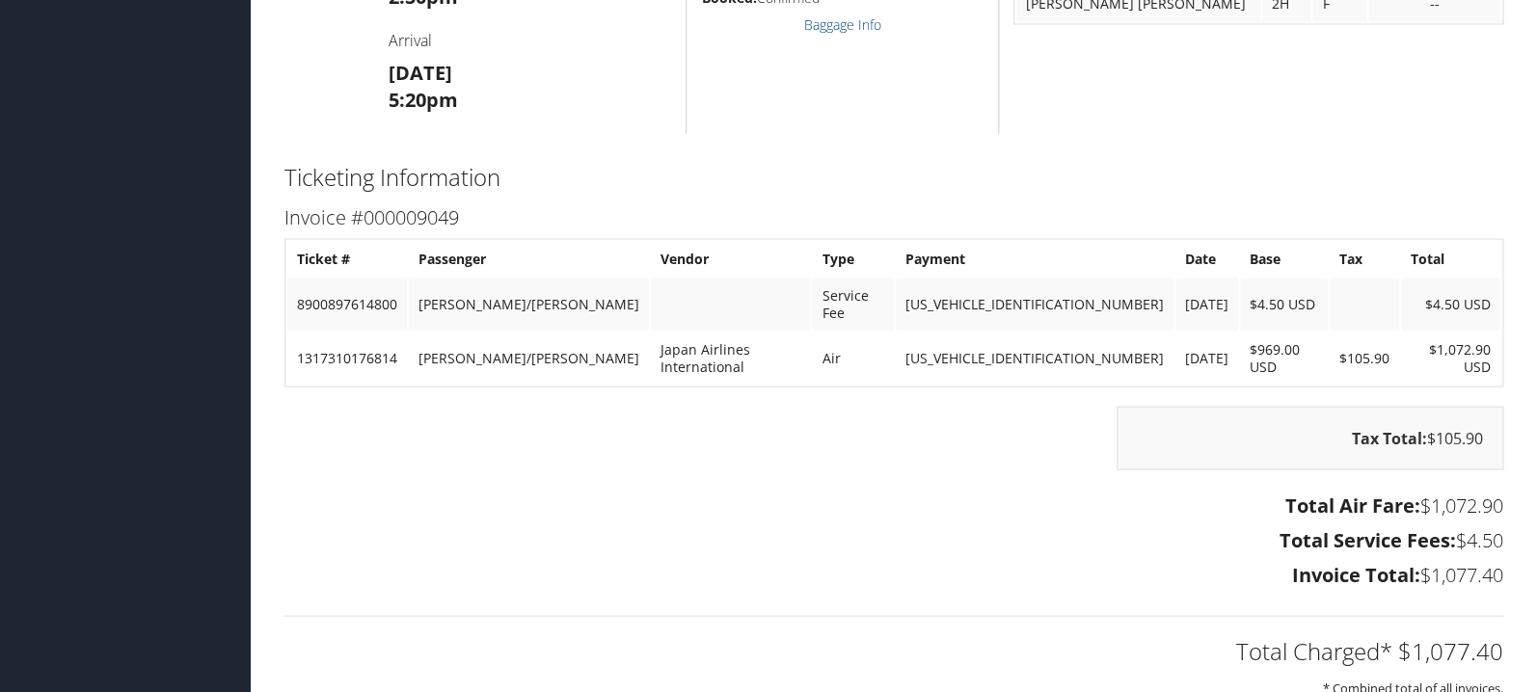
scroll to position [1533, 0]
